Goal: Information Seeking & Learning: Learn about a topic

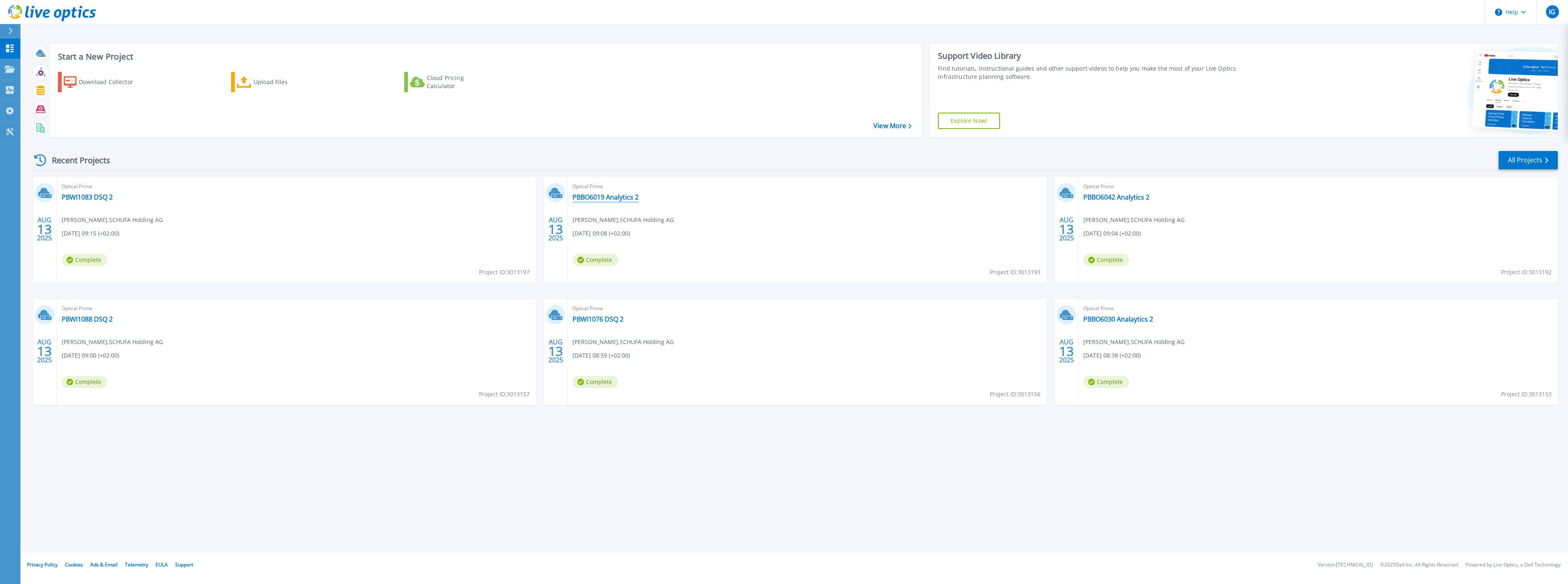
click at [607, 198] on link "PBBO6019 Analytics 2" at bounding box center [606, 196] width 66 height 8
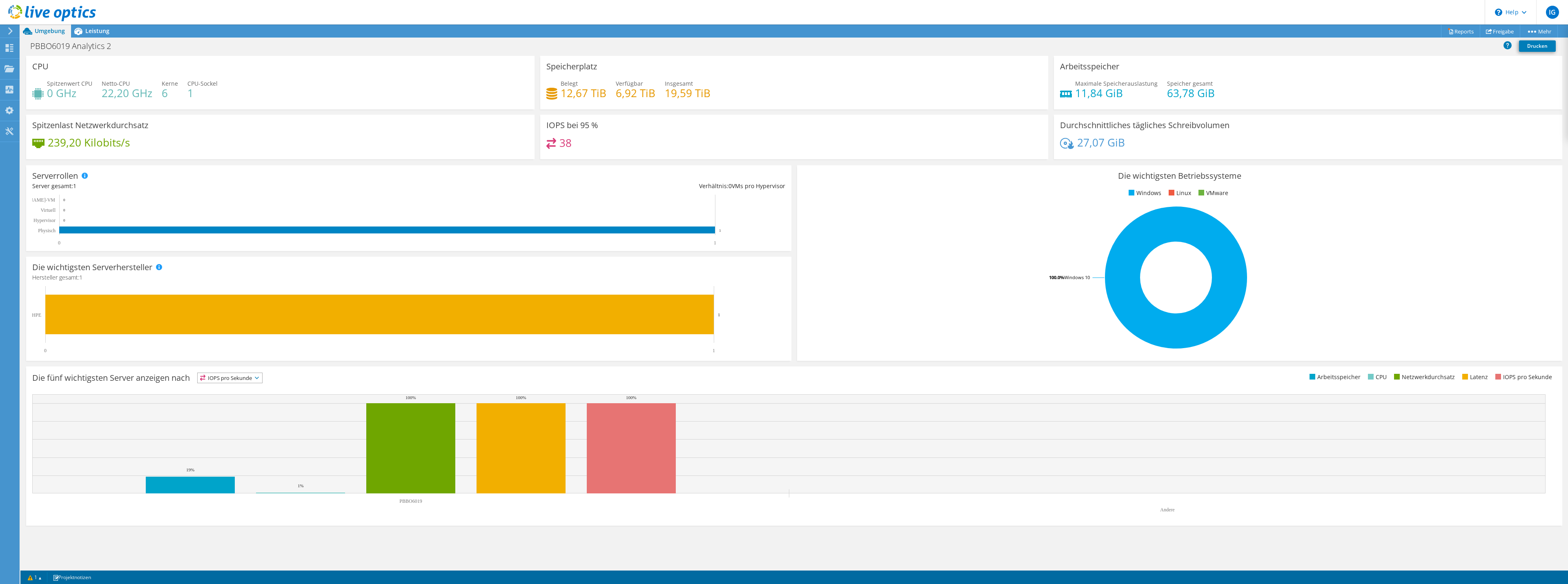
click at [586, 83] on div "Belegt 12,67 TiB" at bounding box center [583, 88] width 46 height 18
click at [86, 34] on span "Leistung" at bounding box center [97, 30] width 24 height 8
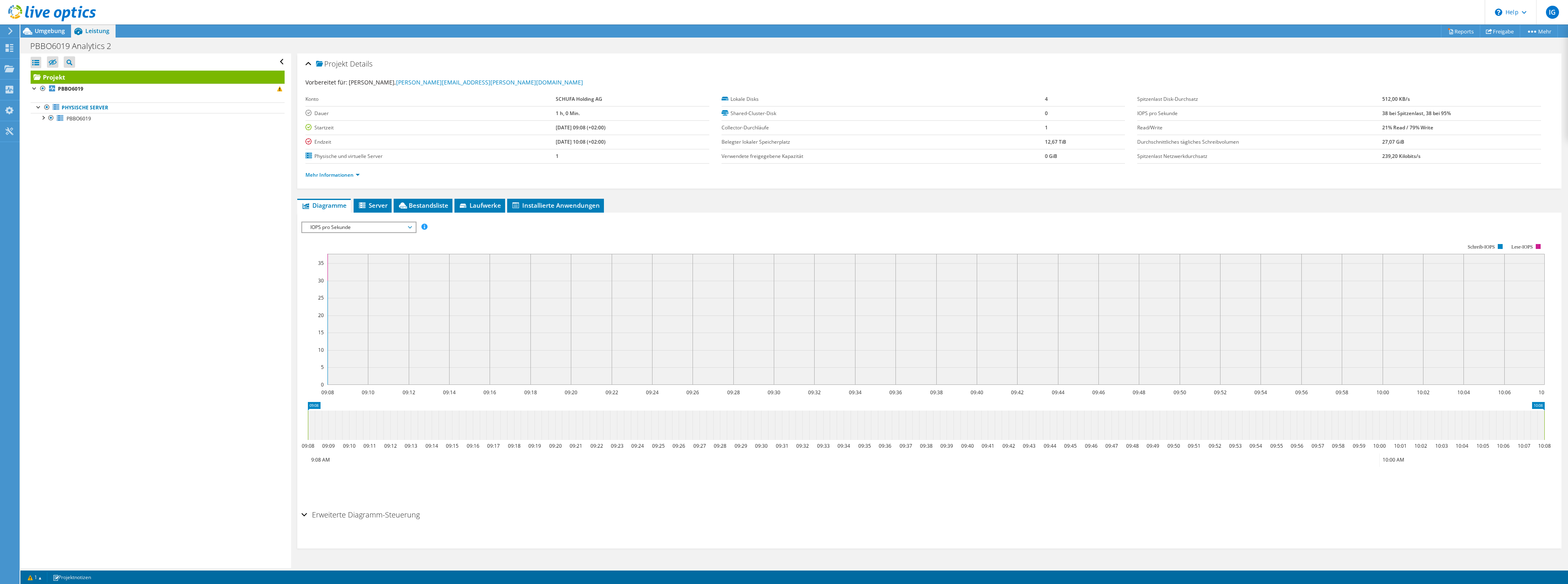
click at [464, 206] on icon at bounding box center [463, 206] width 8 height 5
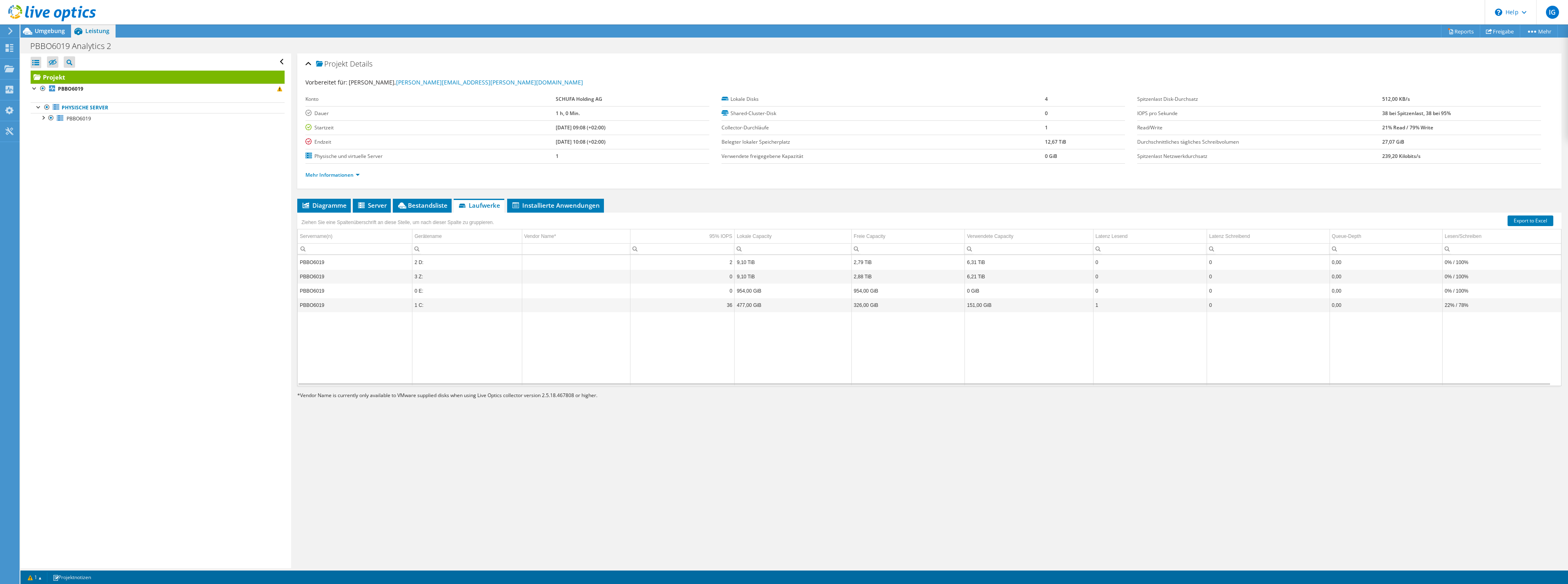
click at [35, 33] on span "Umgebung" at bounding box center [50, 30] width 30 height 8
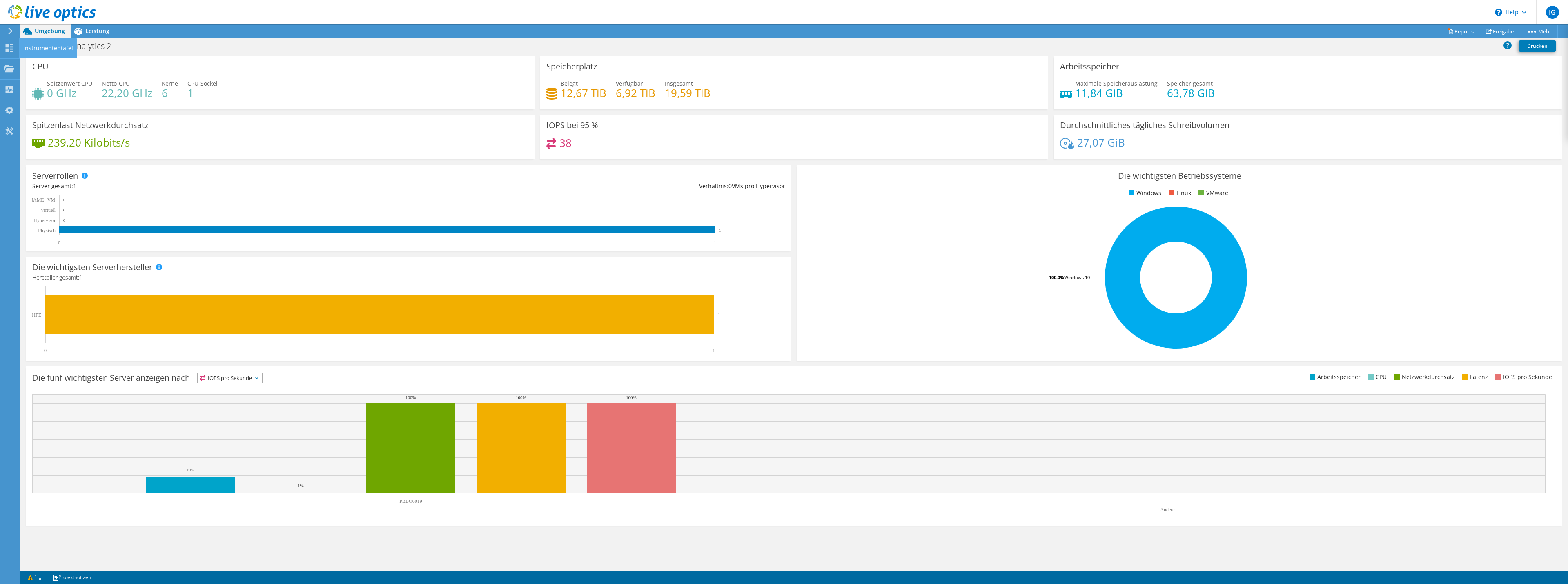
click at [13, 49] on icon at bounding box center [9, 47] width 10 height 8
click at [9, 34] on use at bounding box center [10, 31] width 4 height 7
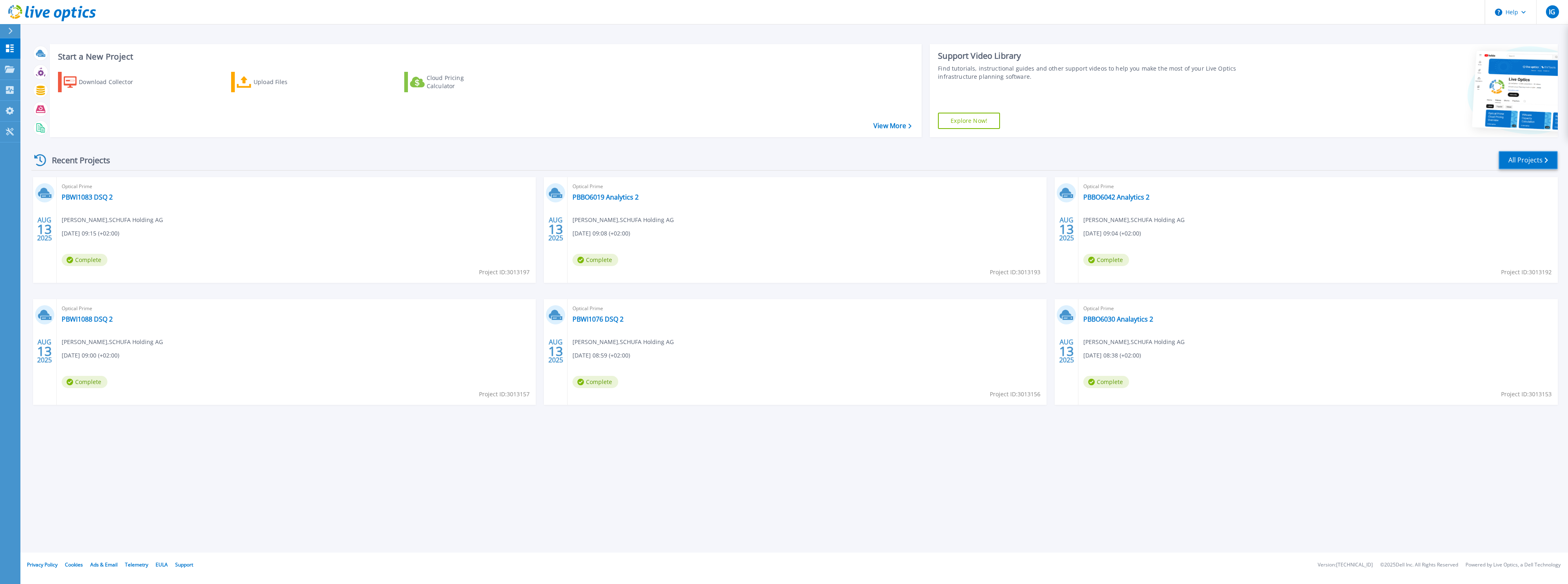
click at [1523, 158] on link "All Projects" at bounding box center [1528, 160] width 59 height 18
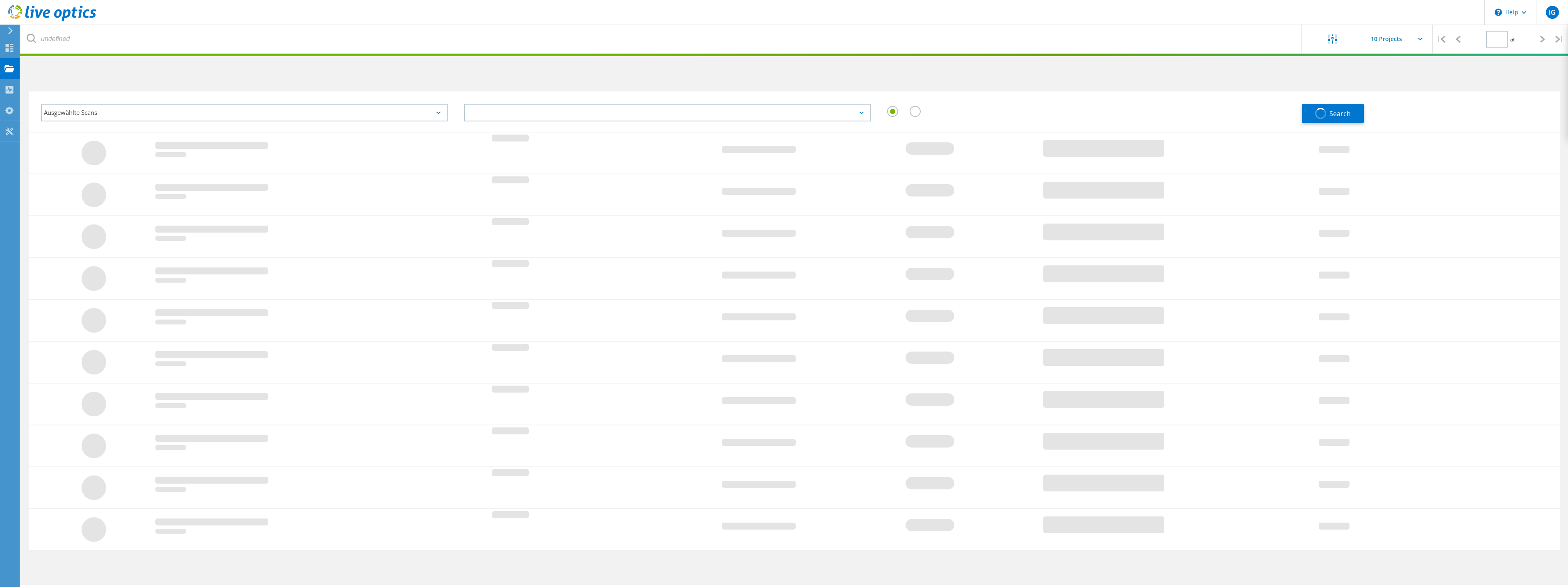
type input "1"
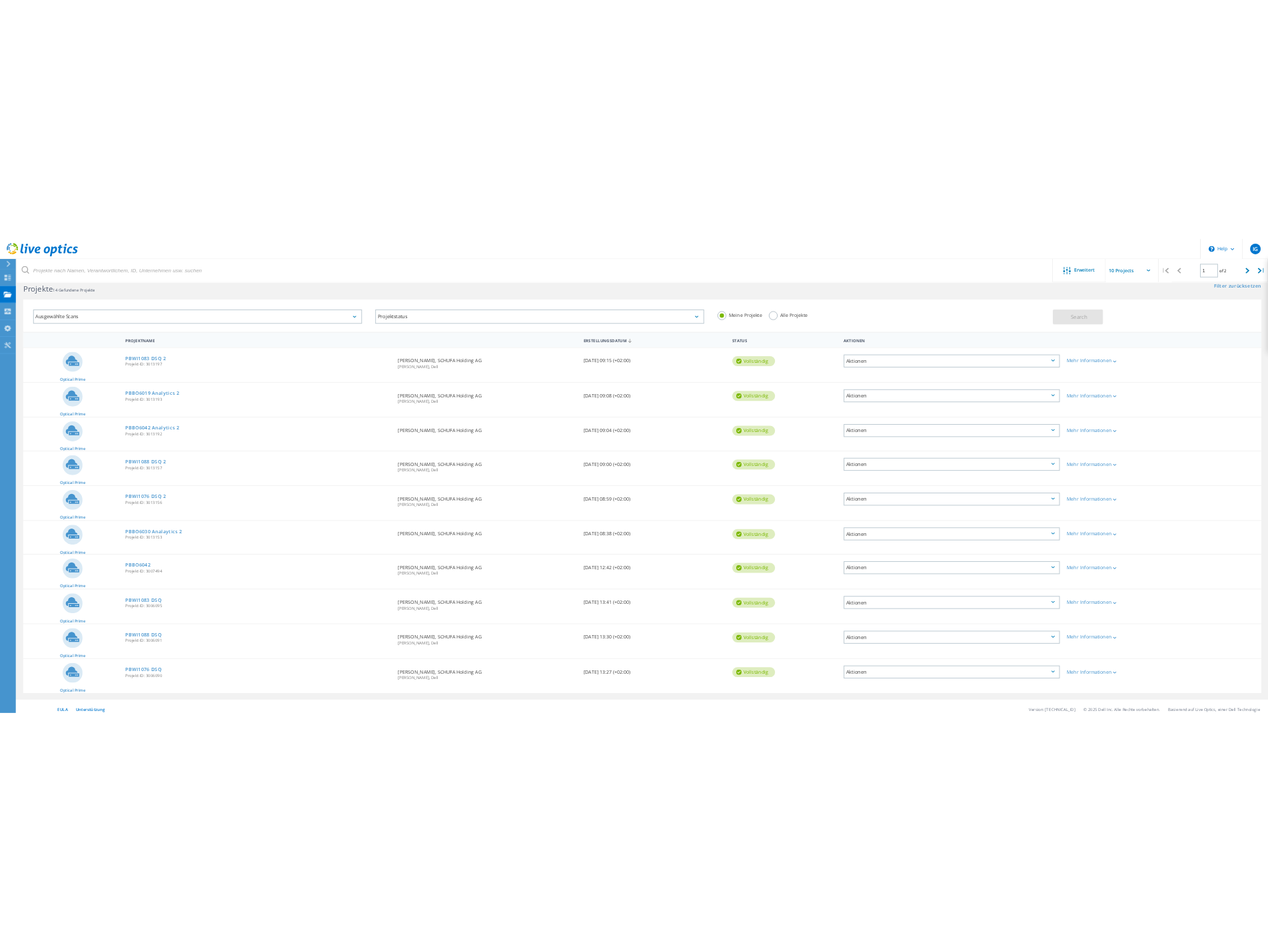
scroll to position [40, 0]
